Goal: Transaction & Acquisition: Subscribe to service/newsletter

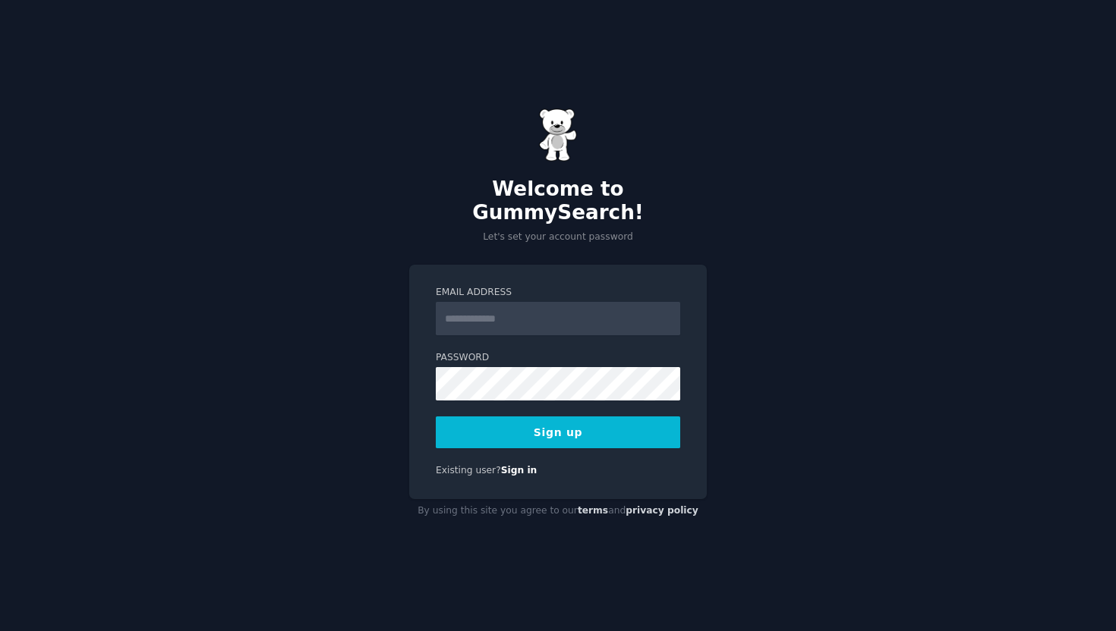
click at [514, 306] on input "Email Address" at bounding box center [558, 318] width 244 height 33
click at [481, 303] on input "Email Address" at bounding box center [558, 318] width 244 height 33
click at [476, 307] on input "Email Address" at bounding box center [558, 318] width 244 height 33
paste input "**********"
drag, startPoint x: 446, startPoint y: 313, endPoint x: 418, endPoint y: 315, distance: 27.4
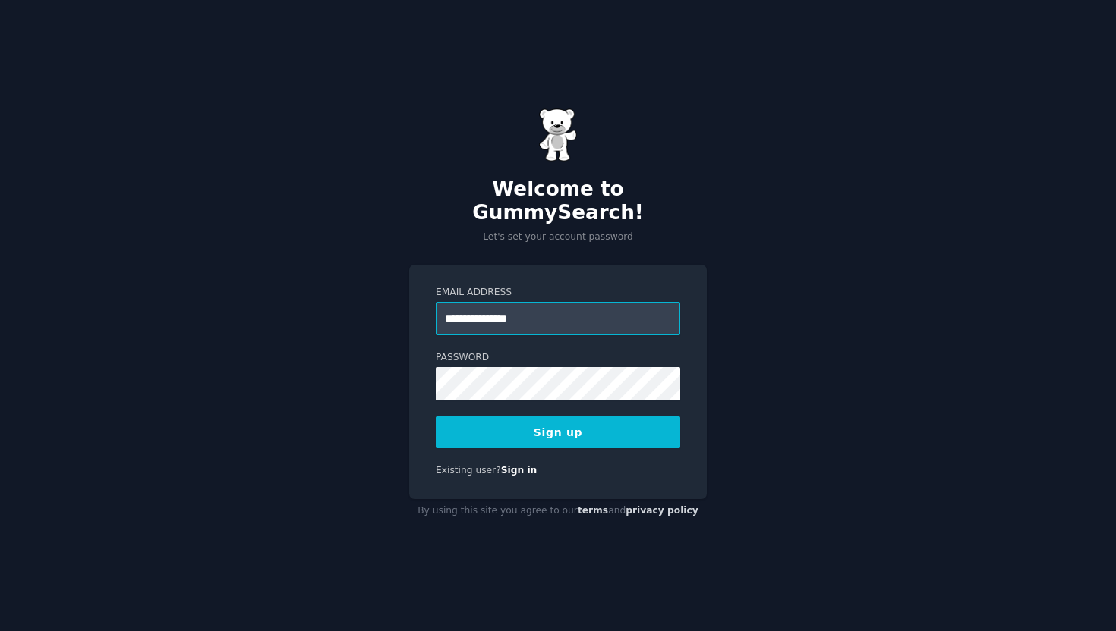
click at [418, 315] on div "**********" at bounding box center [558, 382] width 298 height 235
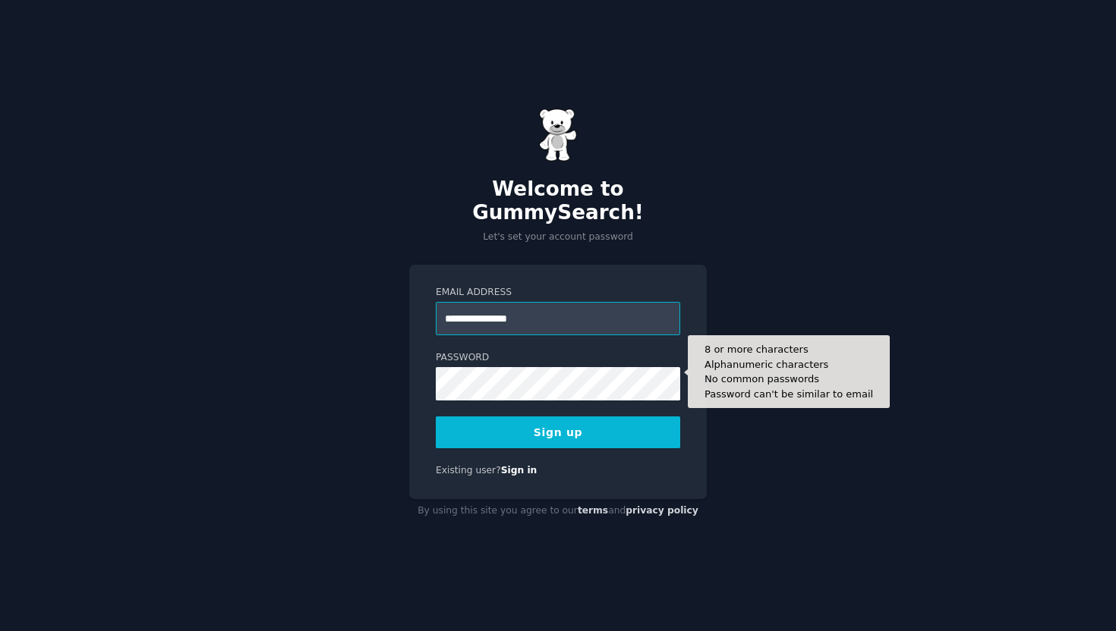
type input "**********"
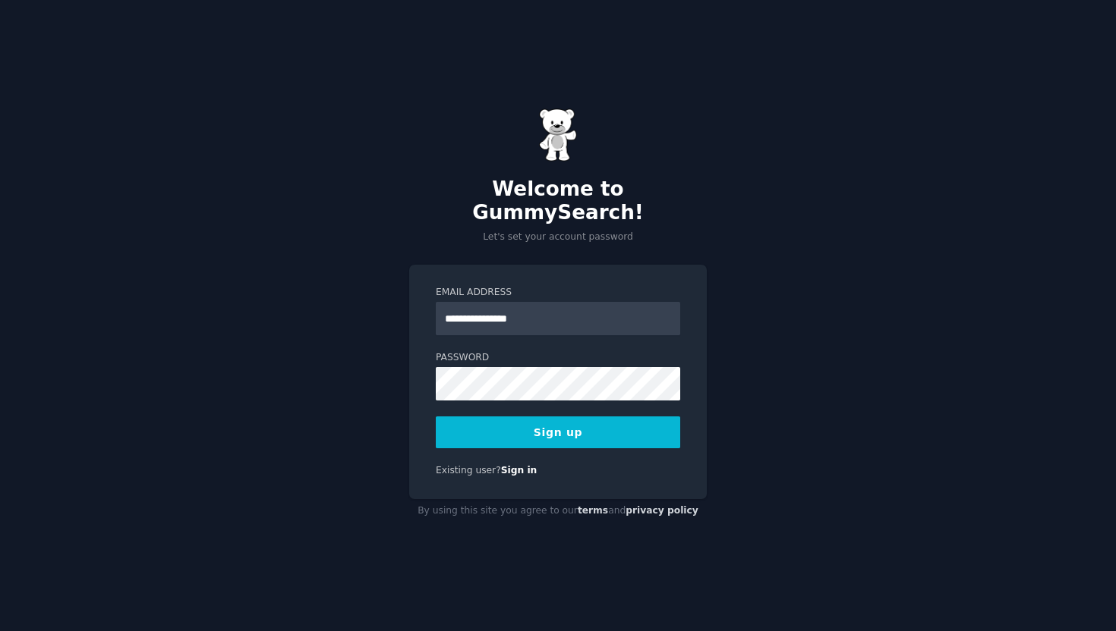
click at [763, 342] on div "**********" at bounding box center [558, 315] width 1116 height 631
click at [383, 366] on div "**********" at bounding box center [558, 315] width 1116 height 631
click at [524, 417] on button "Sign up" at bounding box center [558, 433] width 244 height 32
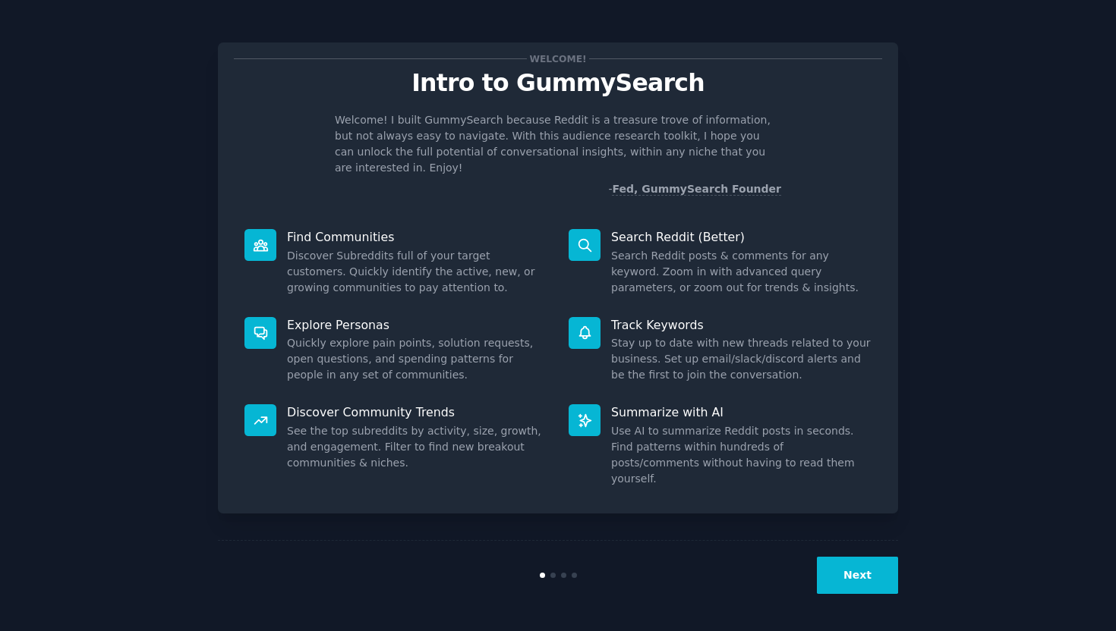
click at [856, 572] on button "Next" at bounding box center [857, 575] width 81 height 37
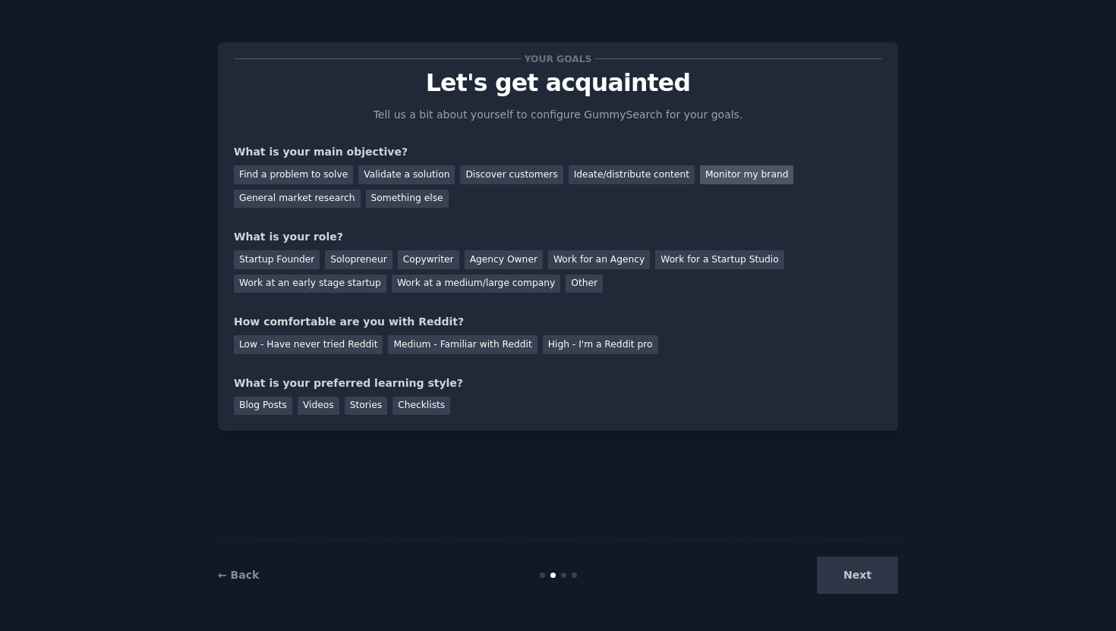
click at [710, 176] on div "Monitor my brand" at bounding box center [746, 174] width 93 height 19
click at [607, 164] on div "Find a problem to solve Validate a solution Discover customers Ideate/distribut…" at bounding box center [558, 184] width 648 height 48
click at [601, 175] on div "Ideate/distribute content" at bounding box center [631, 174] width 126 height 19
click at [720, 175] on div "Monitor my brand" at bounding box center [746, 174] width 93 height 19
click at [452, 285] on div "Work at a medium/large company" at bounding box center [476, 284] width 168 height 19
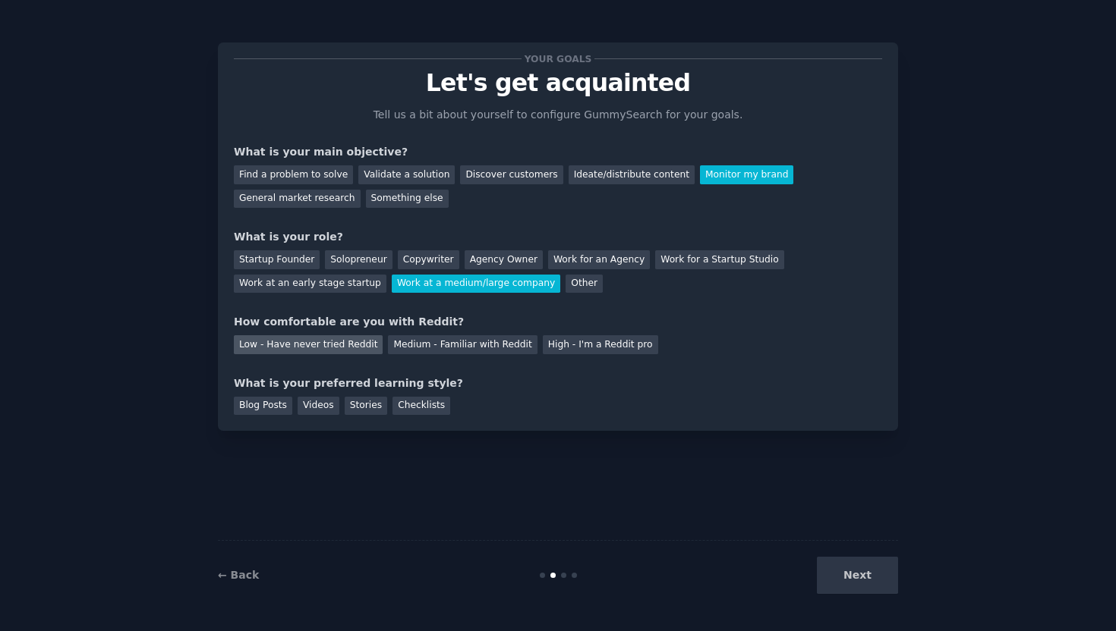
click at [320, 345] on div "Low - Have never tried Reddit" at bounding box center [308, 344] width 149 height 19
click at [317, 410] on div "Videos" at bounding box center [319, 406] width 42 height 19
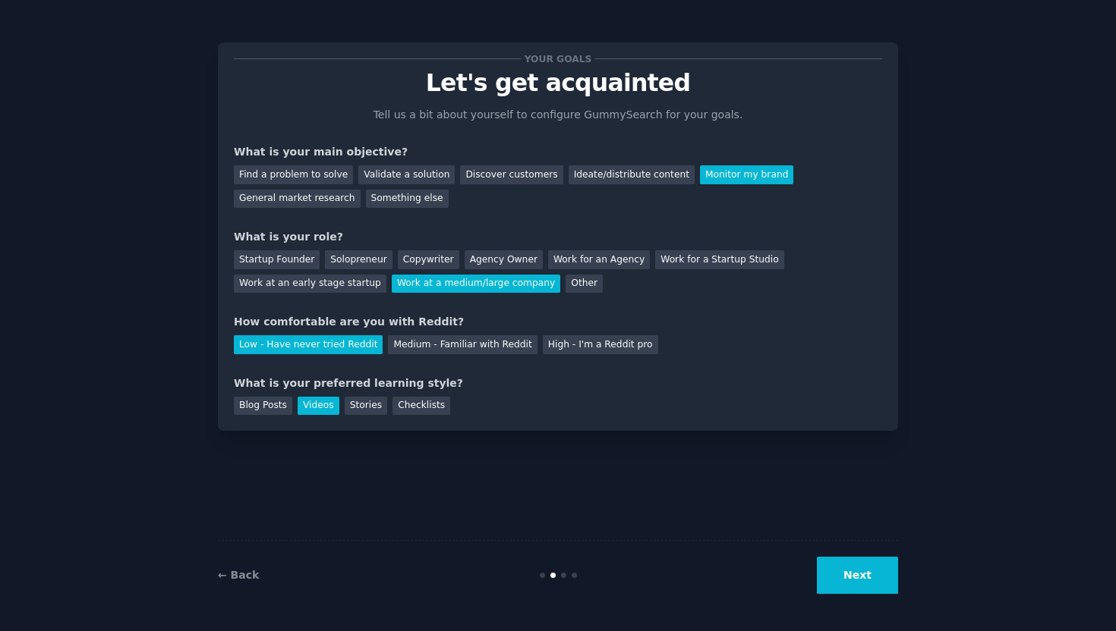
click at [864, 579] on button "Next" at bounding box center [857, 575] width 81 height 37
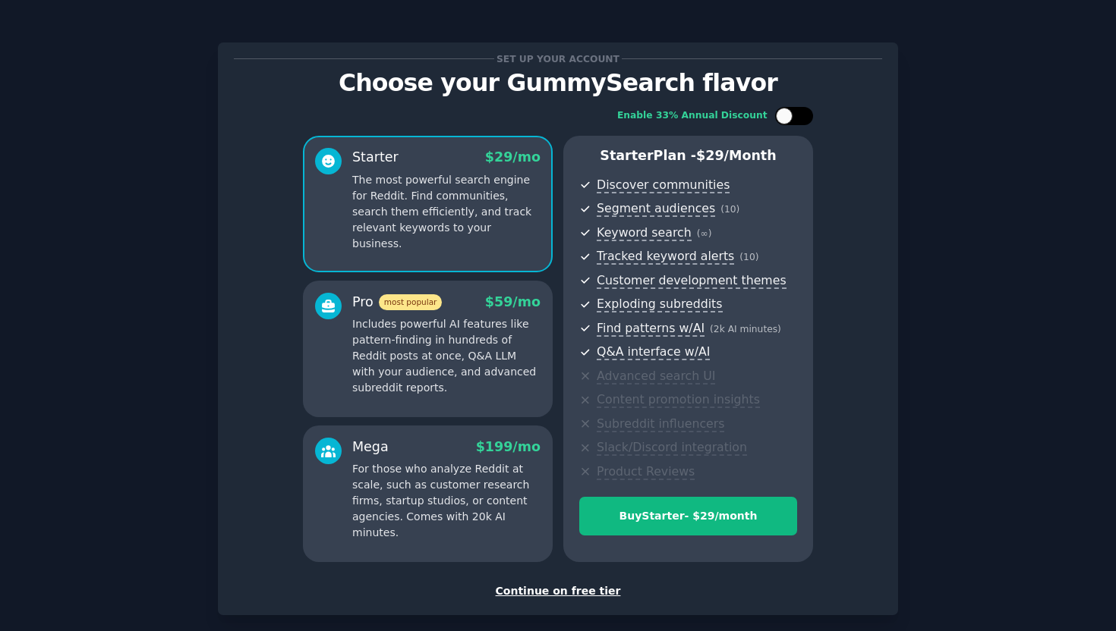
click at [800, 118] on div at bounding box center [802, 116] width 8 height 8
click at [789, 118] on div at bounding box center [786, 116] width 11 height 8
checkbox input "false"
click at [577, 592] on div "Continue on free tier" at bounding box center [558, 592] width 648 height 16
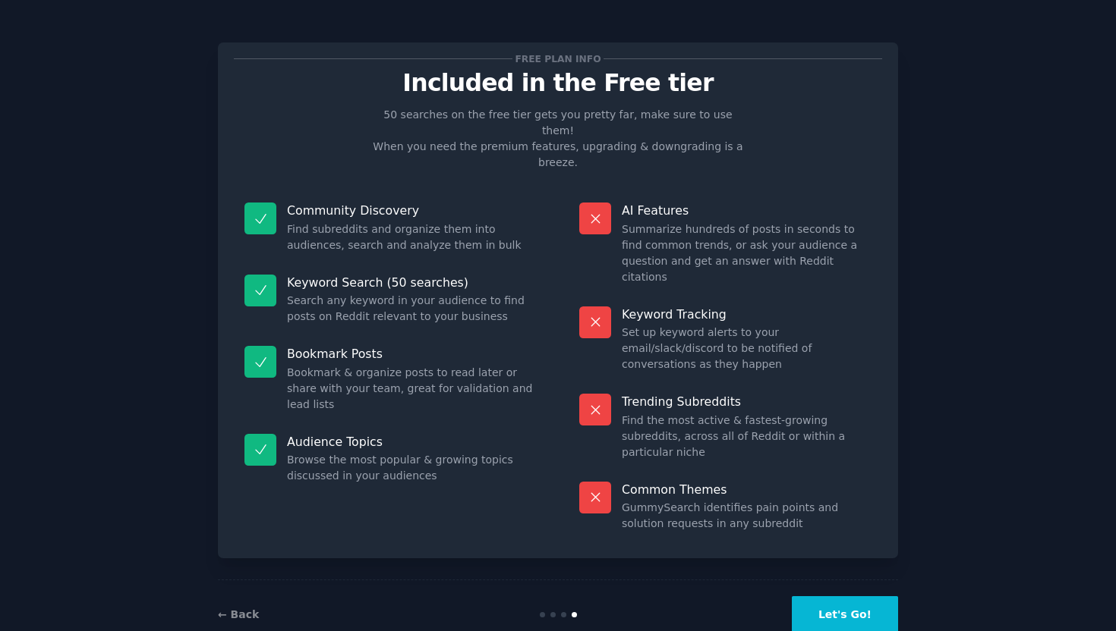
click at [846, 597] on button "Let's Go!" at bounding box center [845, 615] width 106 height 37
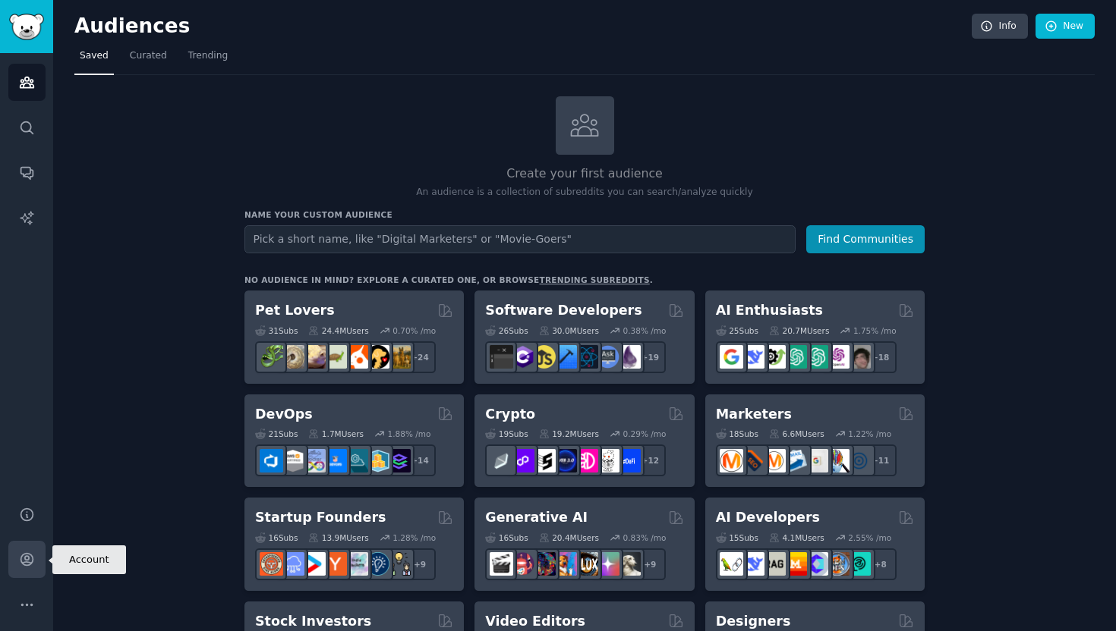
click at [28, 559] on icon "Sidebar" at bounding box center [26, 560] width 12 height 12
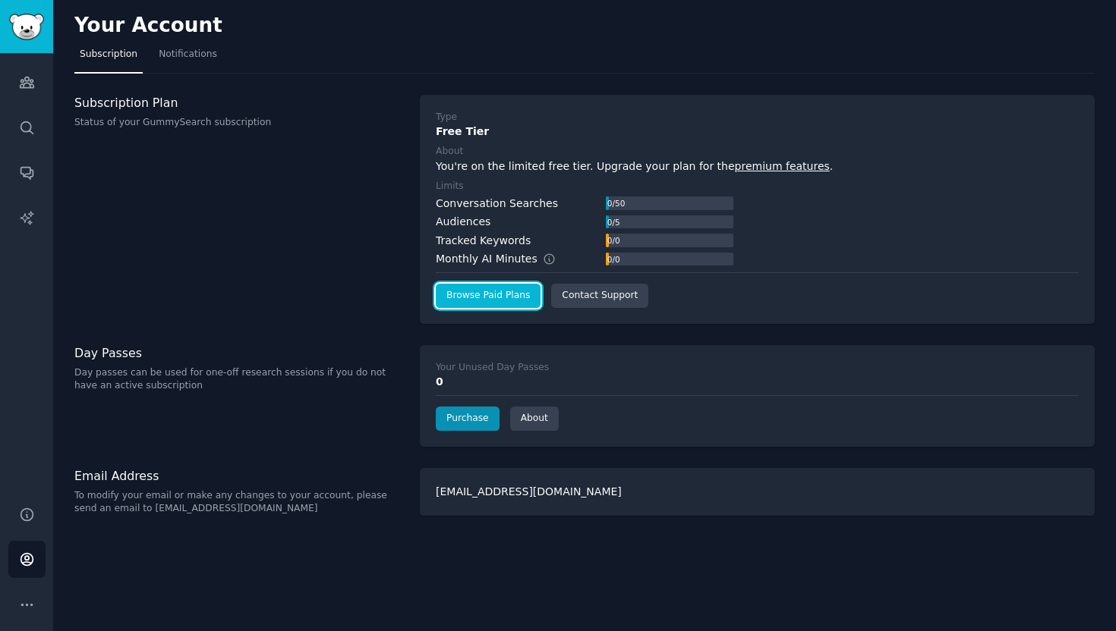
click at [483, 294] on link "Browse Paid Plans" at bounding box center [488, 296] width 105 height 24
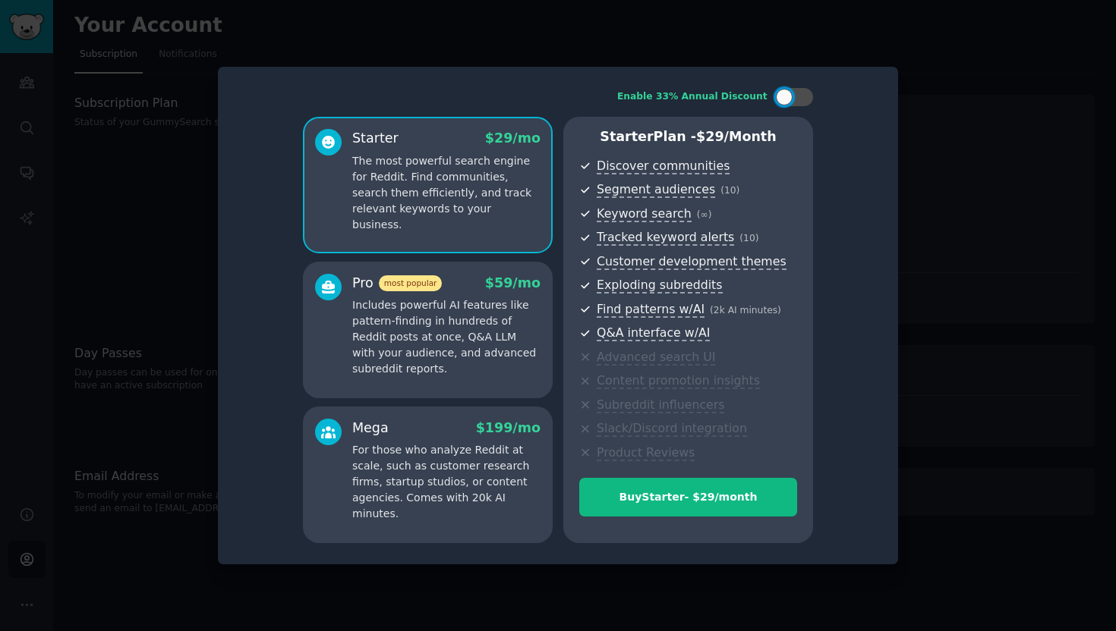
click at [486, 180] on p "The most powerful search engine for Reddit. Find communities, search them effic…" at bounding box center [446, 193] width 188 height 80
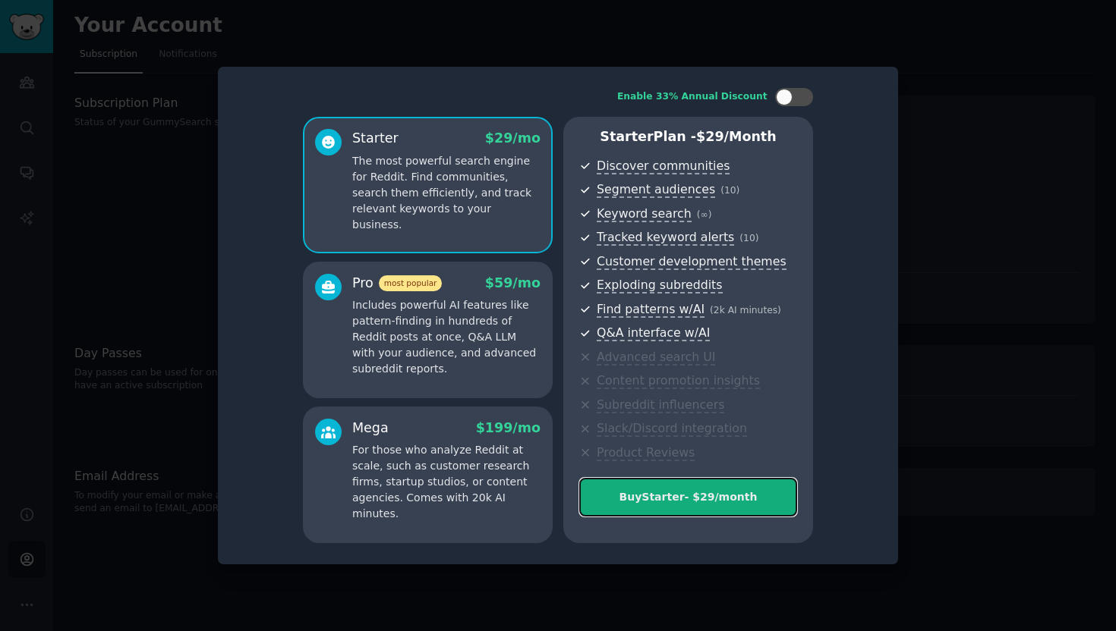
click at [689, 499] on div "Buy Starter - $ 29 /month" at bounding box center [688, 498] width 216 height 16
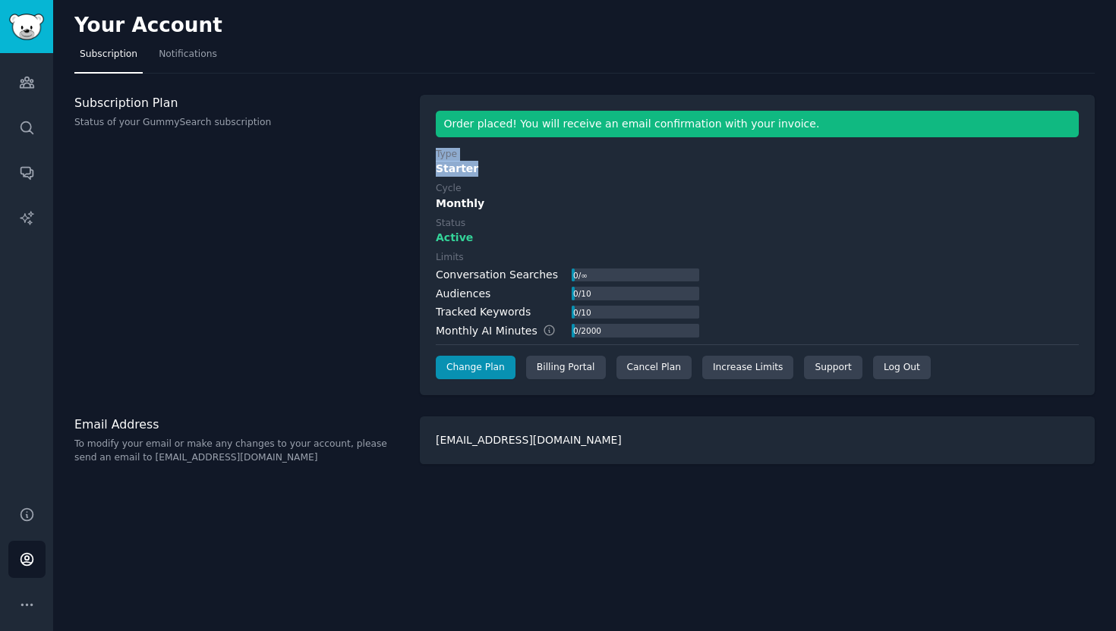
copy div "Type Starter"
drag, startPoint x: 434, startPoint y: 157, endPoint x: 519, endPoint y: 169, distance: 85.9
click at [519, 169] on div "Order placed! You will receive an email confirmation with your invoice. Type St…" at bounding box center [757, 245] width 675 height 301
click at [29, 565] on icon "Sidebar" at bounding box center [26, 560] width 12 height 12
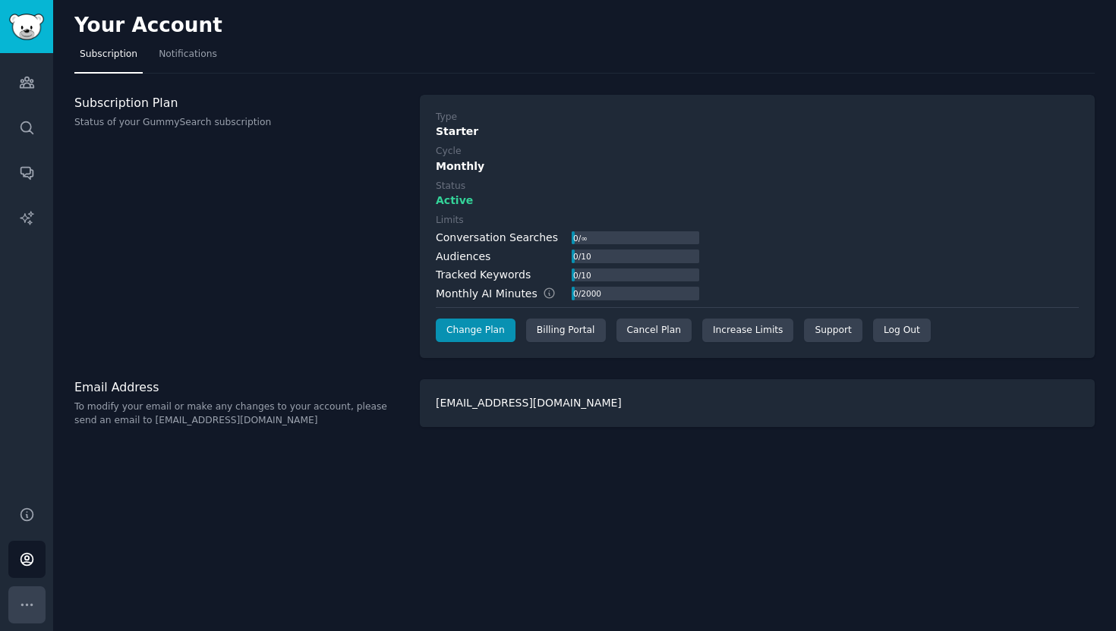
click at [30, 597] on icon "Sidebar" at bounding box center [27, 605] width 16 height 16
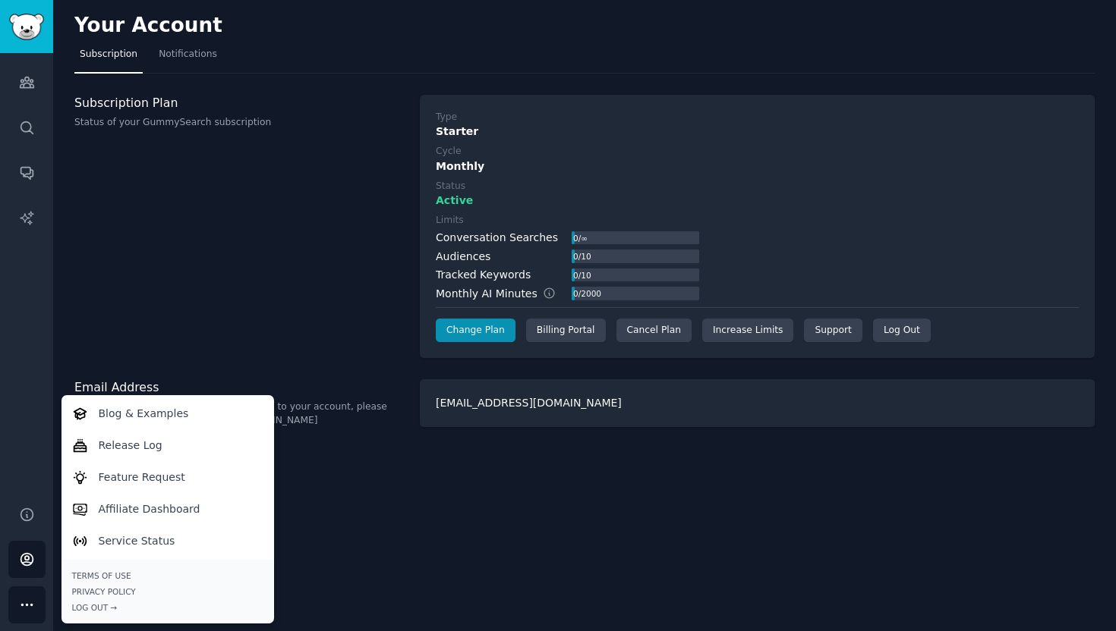
click at [312, 518] on div "Your Account Subscription Notifications Subscription Plan Status of your GummyS…" at bounding box center [584, 315] width 1063 height 631
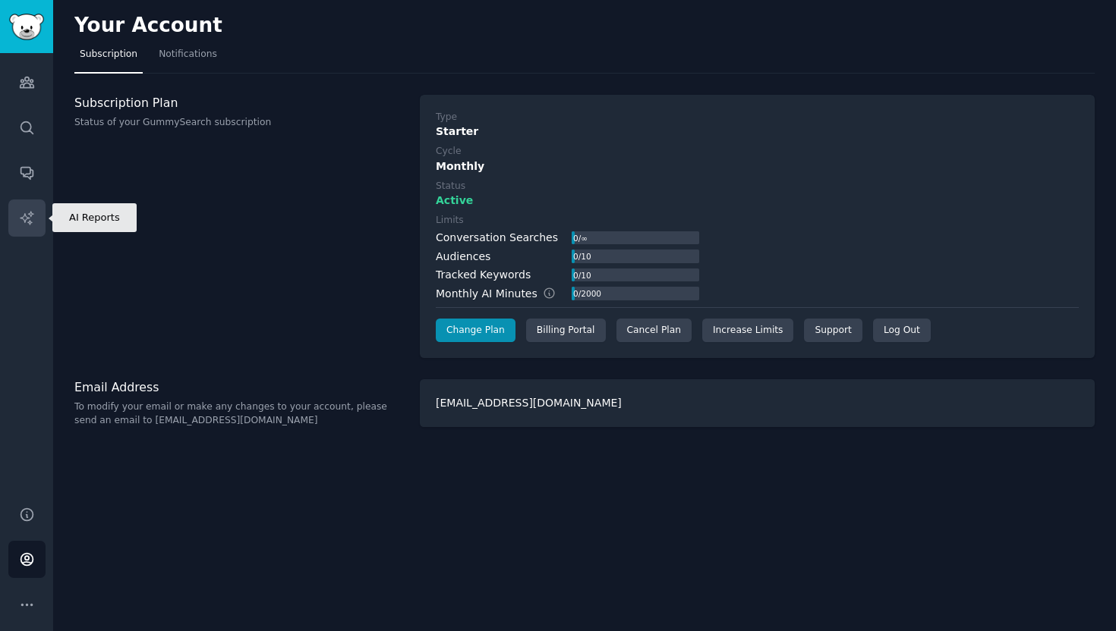
click at [25, 228] on link "AI Reports" at bounding box center [26, 218] width 37 height 37
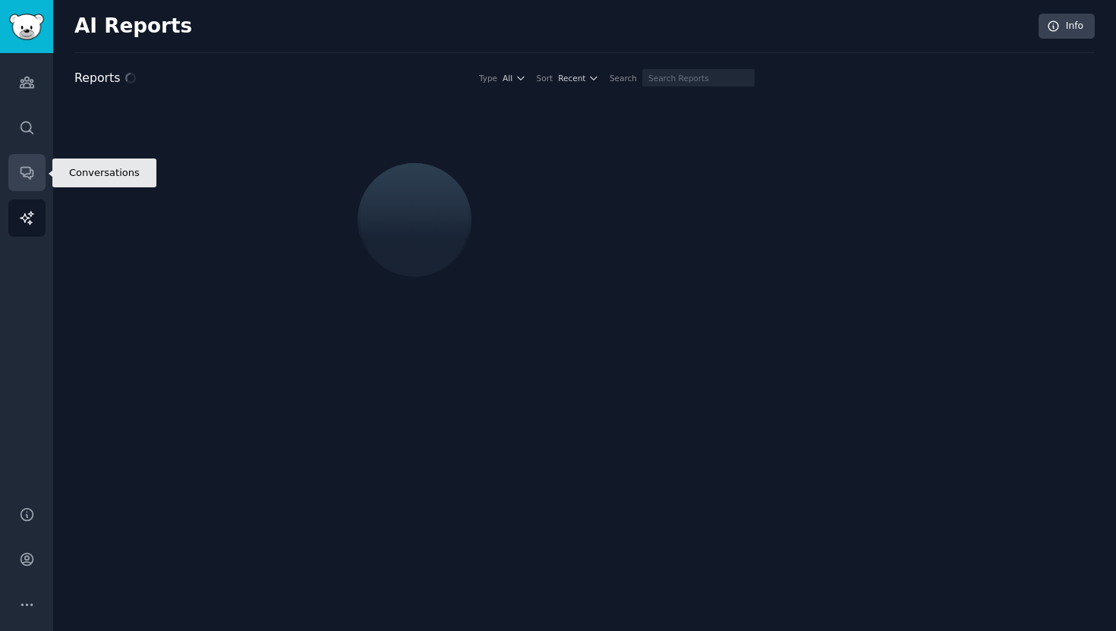
click at [25, 168] on icon "Sidebar" at bounding box center [27, 173] width 16 height 16
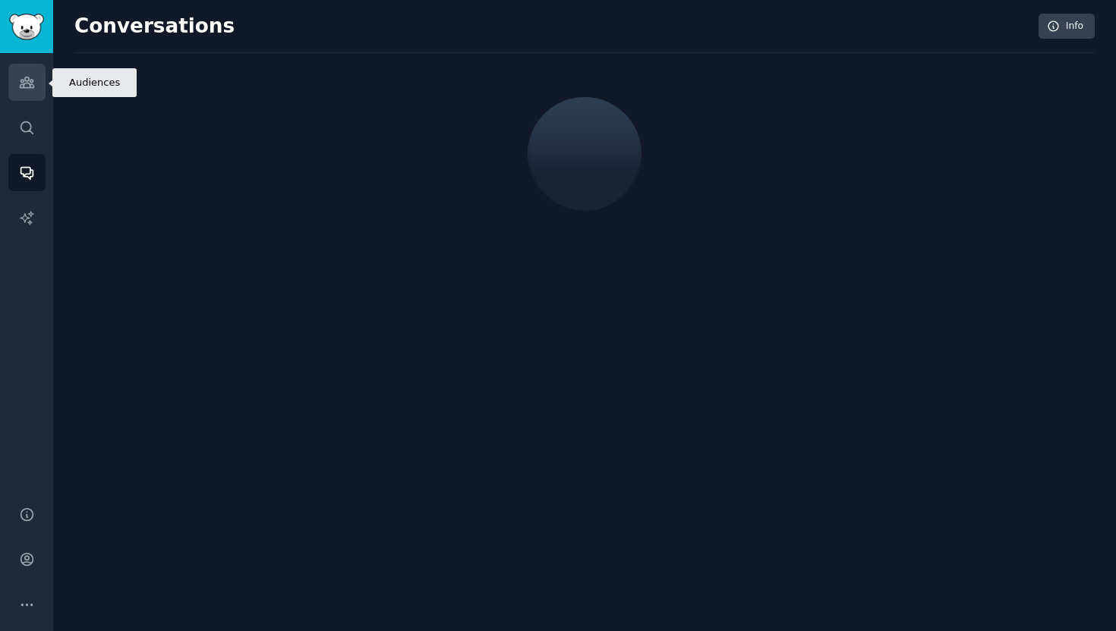
click at [30, 83] on icon "Sidebar" at bounding box center [27, 82] width 16 height 16
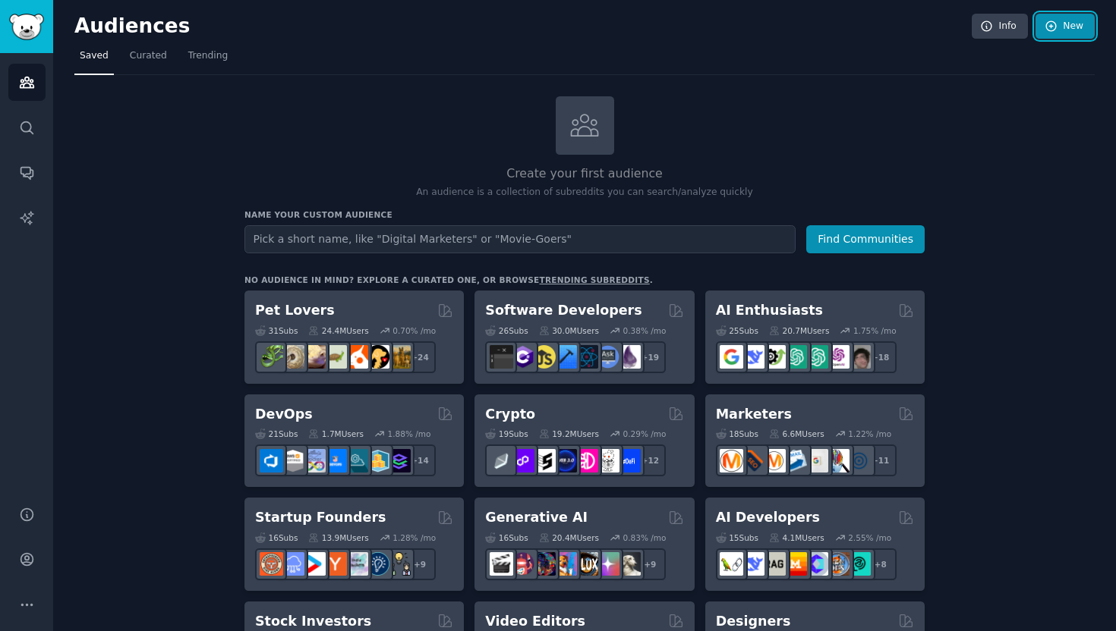
click at [1063, 23] on link "New" at bounding box center [1064, 27] width 59 height 26
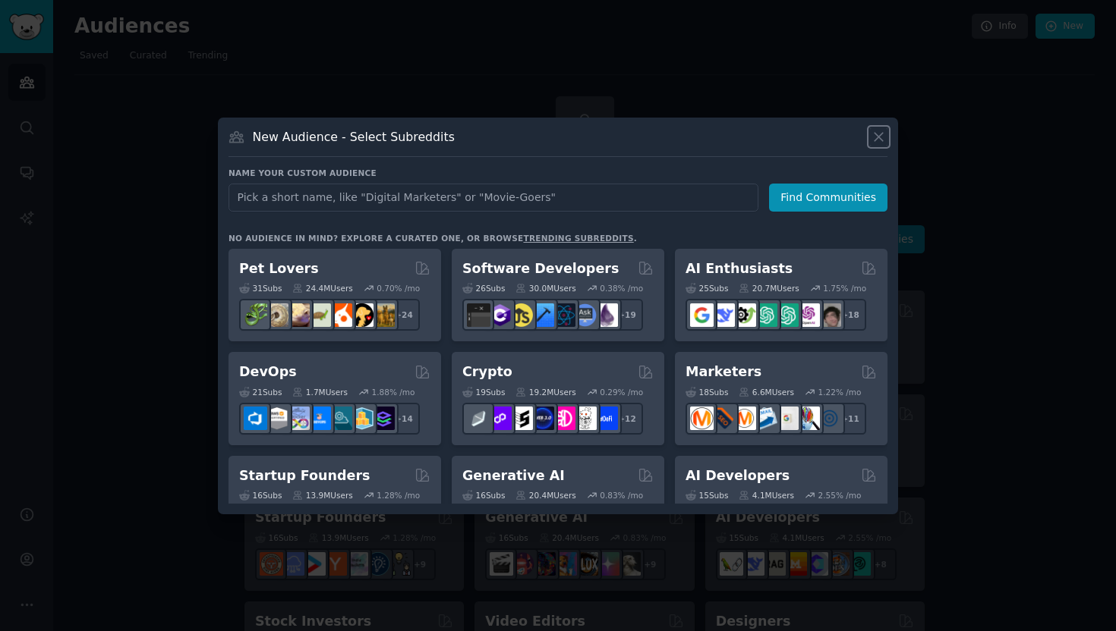
click at [880, 132] on icon at bounding box center [879, 137] width 16 height 16
